Goal: Task Accomplishment & Management: Complete application form

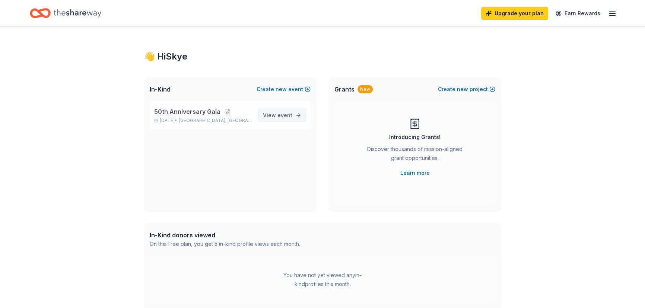
click at [292, 118] on link "View event" at bounding box center [282, 115] width 48 height 13
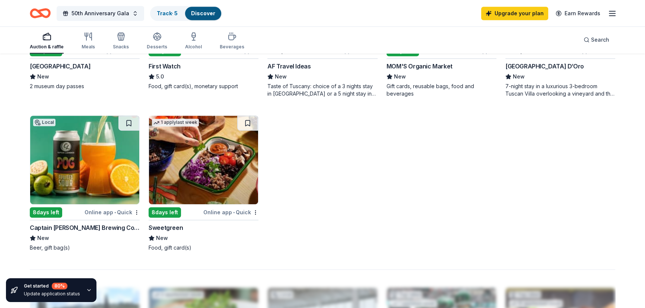
scroll to position [406, 0]
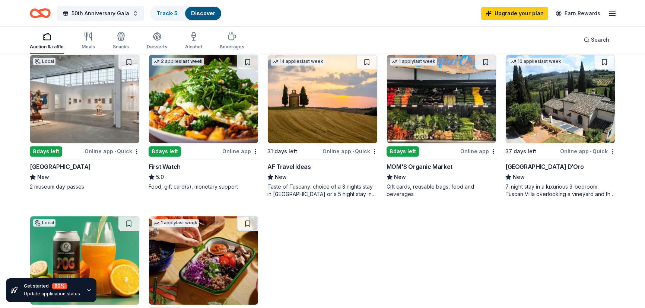
click at [83, 149] on div "8 days left" at bounding box center [56, 151] width 53 height 9
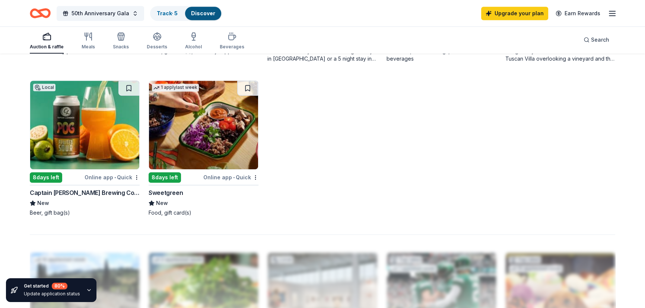
scroll to position [339, 0]
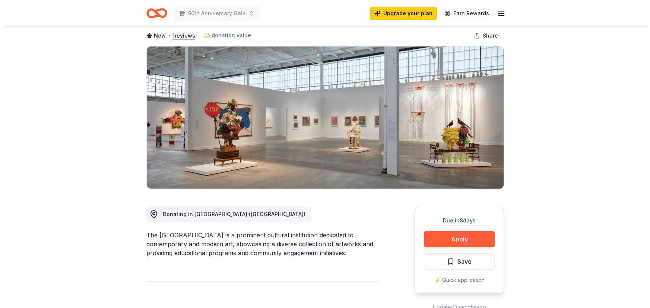
scroll to position [67, 0]
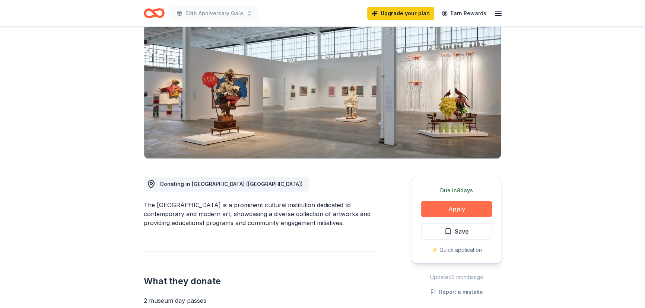
click at [451, 210] on button "Apply" at bounding box center [456, 209] width 71 height 16
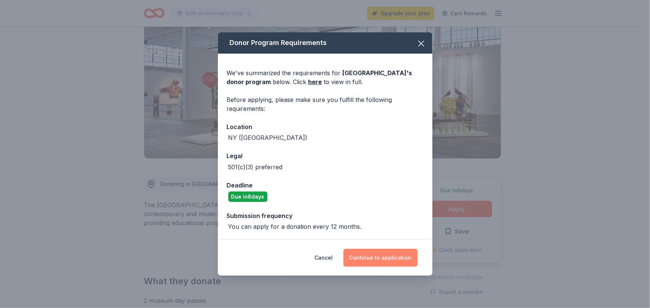
click at [395, 259] on button "Continue to application" at bounding box center [380, 258] width 74 height 18
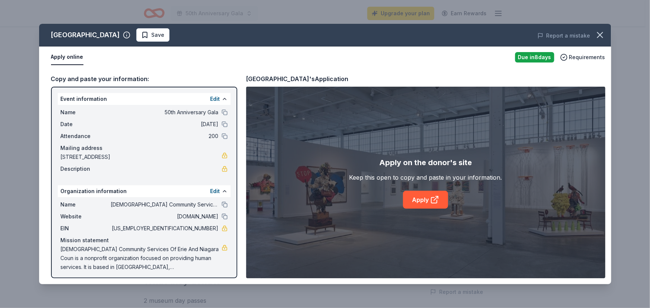
scroll to position [0, 0]
click at [440, 196] on link "Apply" at bounding box center [425, 200] width 45 height 18
